Goal: Navigation & Orientation: Find specific page/section

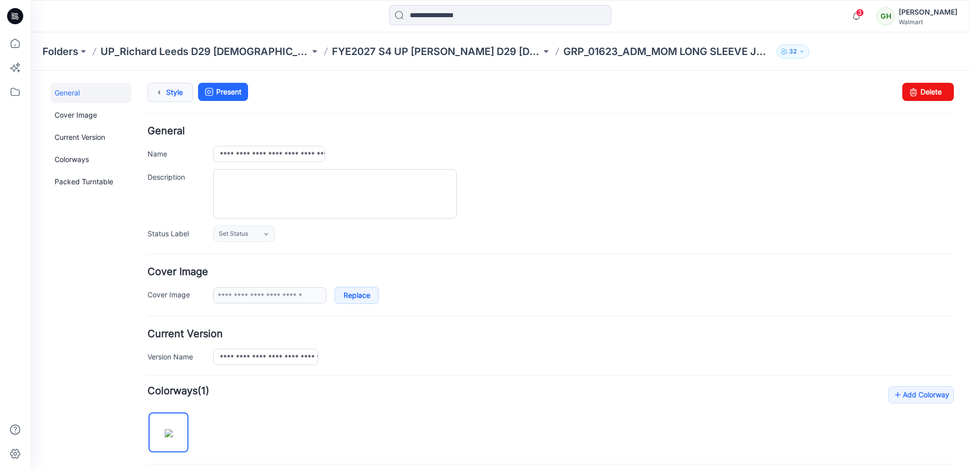
click at [167, 101] on link "Style" at bounding box center [170, 92] width 45 height 19
click at [180, 92] on link "Style" at bounding box center [170, 92] width 45 height 19
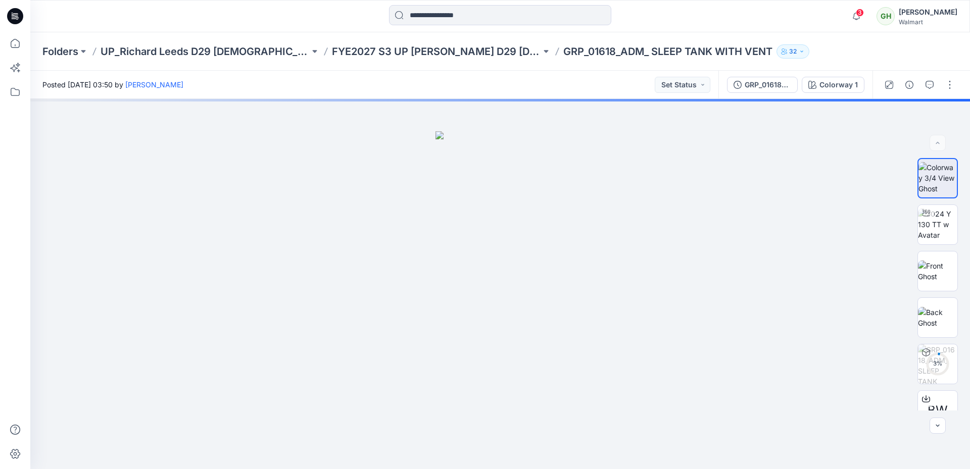
click at [11, 18] on icon at bounding box center [15, 16] width 16 height 16
